Goal: Information Seeking & Learning: Learn about a topic

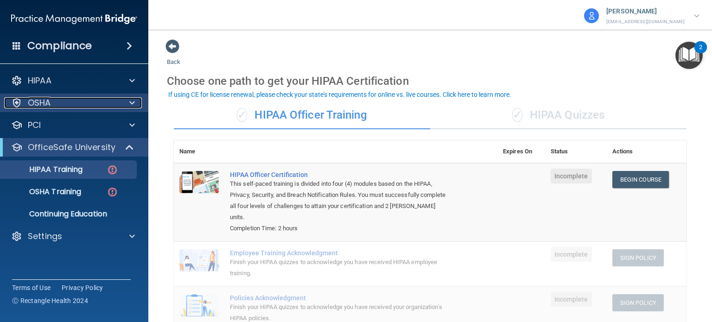
click at [132, 106] on span at bounding box center [132, 102] width 6 height 11
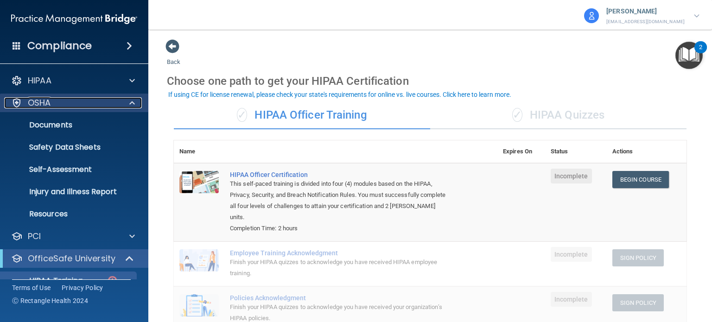
click at [132, 106] on span at bounding box center [132, 102] width 6 height 11
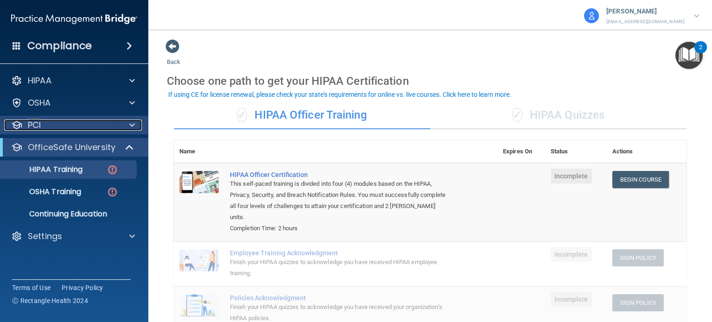
click at [132, 124] on span at bounding box center [132, 125] width 6 height 11
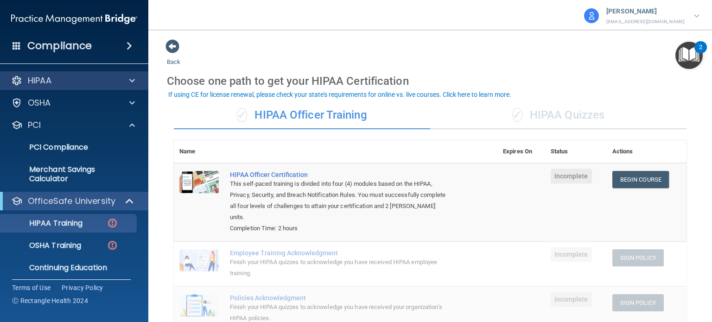
click at [134, 86] on div "HIPAA" at bounding box center [74, 80] width 149 height 19
click at [133, 81] on span at bounding box center [132, 80] width 6 height 11
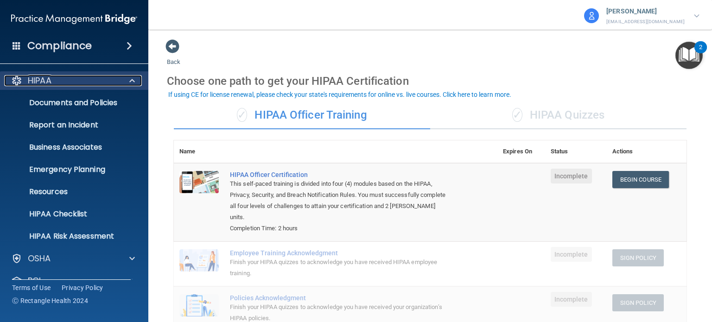
click at [134, 83] on span at bounding box center [132, 80] width 6 height 11
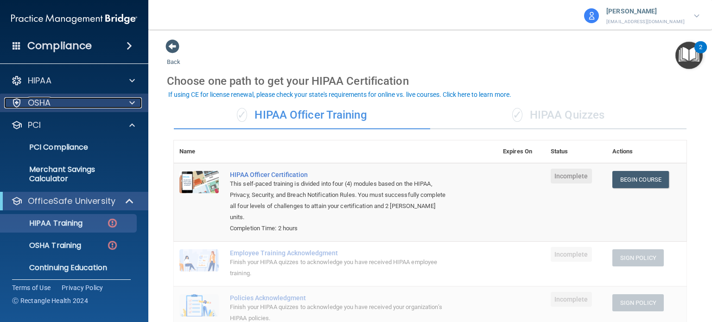
click at [130, 102] on span at bounding box center [132, 102] width 6 height 11
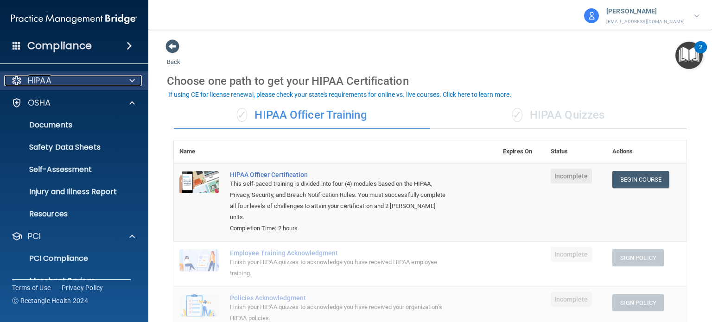
click at [133, 83] on span at bounding box center [132, 80] width 6 height 11
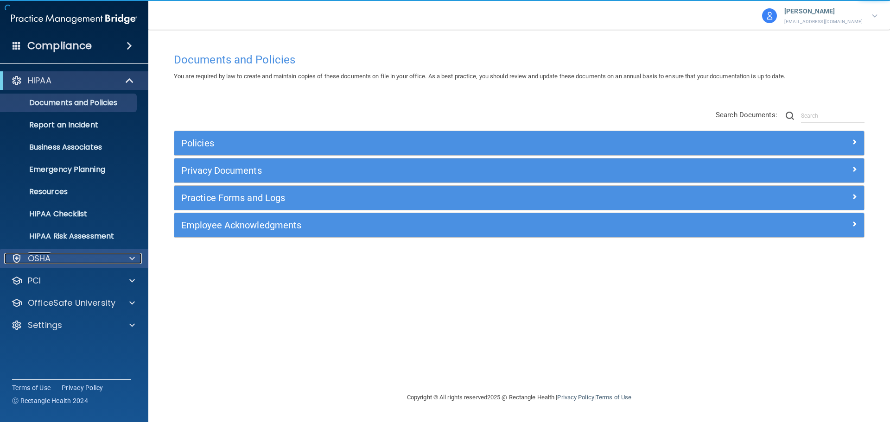
click at [127, 261] on div at bounding box center [130, 258] width 23 height 11
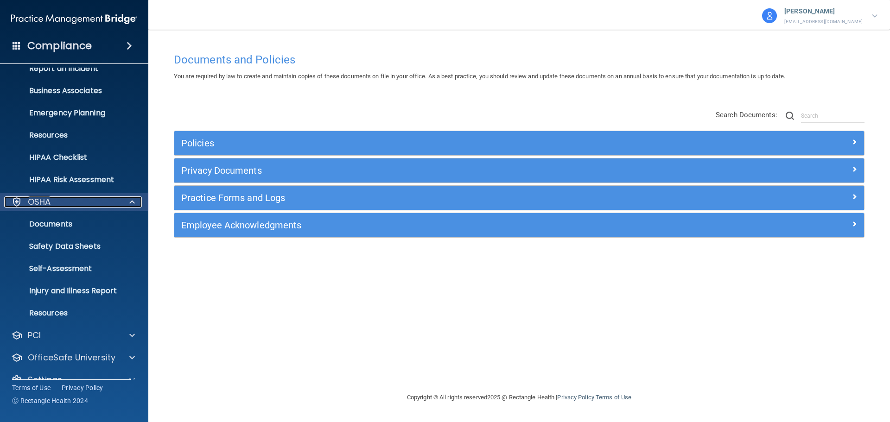
scroll to position [74, 0]
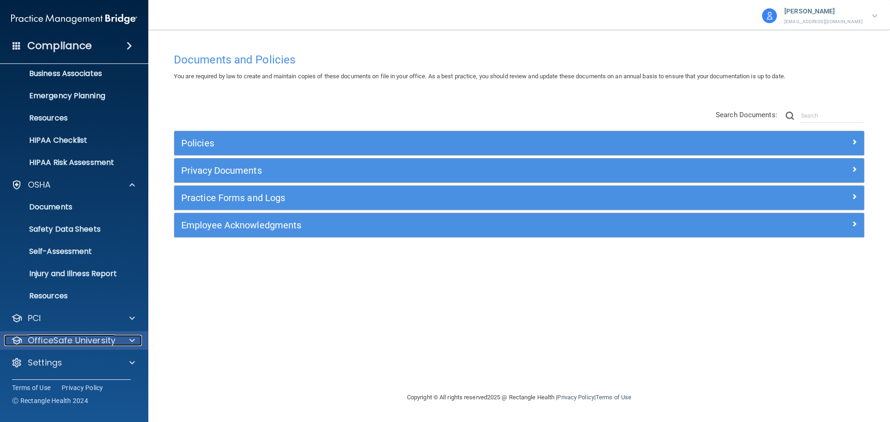
click at [131, 338] on span at bounding box center [132, 340] width 6 height 11
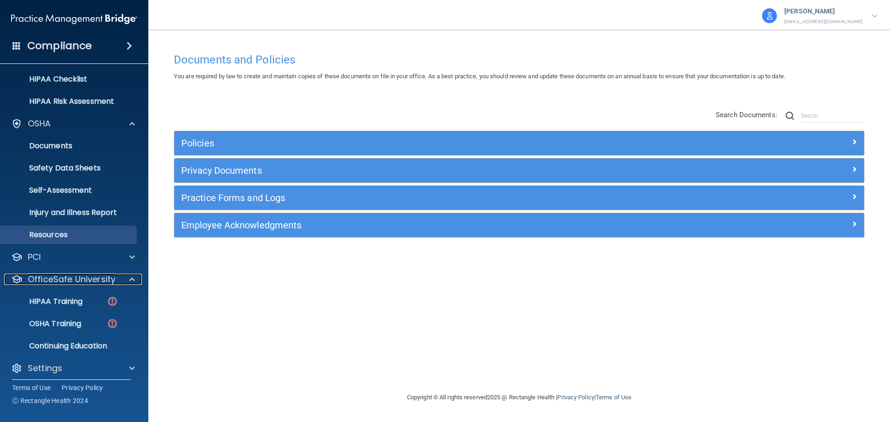
scroll to position [140, 0]
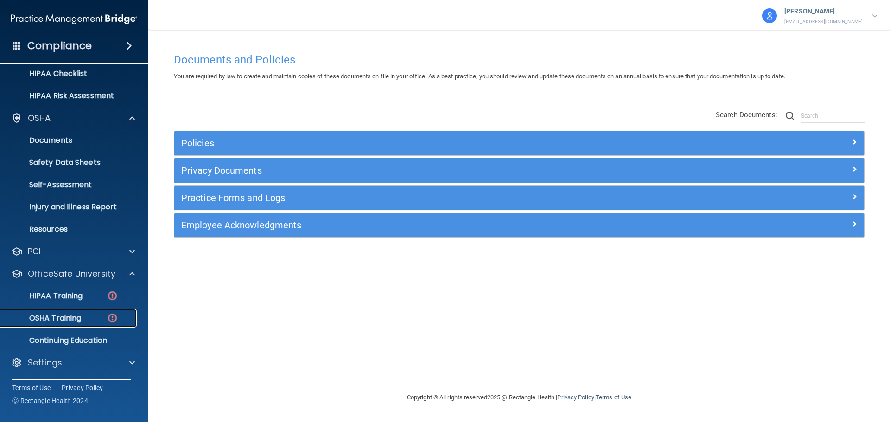
click at [61, 316] on p "OSHA Training" at bounding box center [43, 318] width 75 height 9
